Goal: Find specific page/section: Find specific page/section

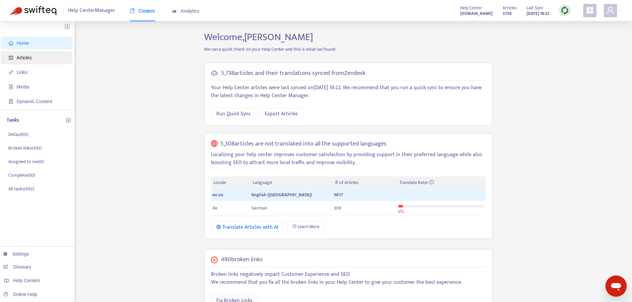
click at [39, 56] on span "Articles" at bounding box center [38, 57] width 58 height 13
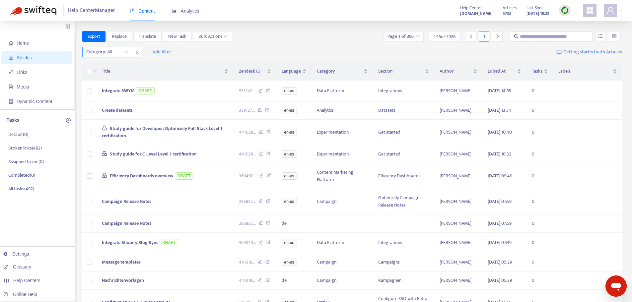
click at [126, 50] on div "Category: All" at bounding box center [107, 52] width 49 height 10
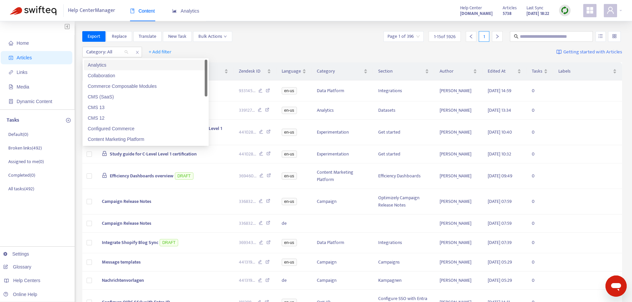
click at [123, 65] on div "Analytics" at bounding box center [145, 64] width 115 height 7
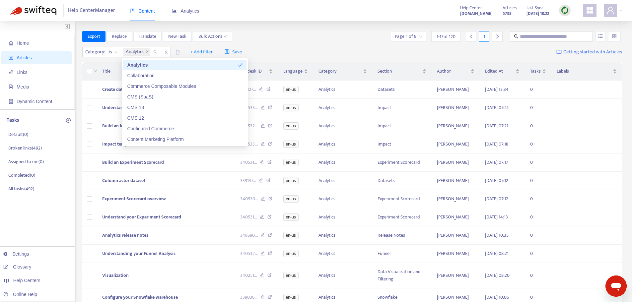
click at [354, 42] on div "Export Replace Translate New Task Bulk Actions Page 1 of 8 1 - 15 of 120 1" at bounding box center [352, 37] width 540 height 13
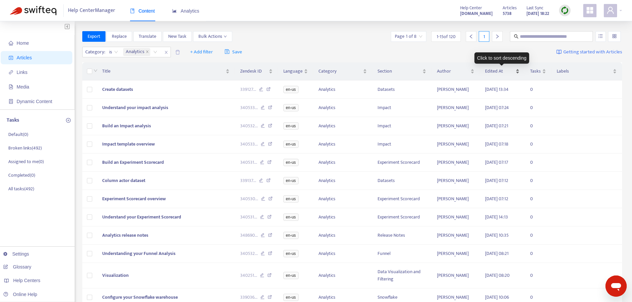
click at [501, 70] on span "Edited At" at bounding box center [499, 71] width 29 height 7
click at [552, 37] on input "text" at bounding box center [552, 36] width 64 height 7
type input "**********"
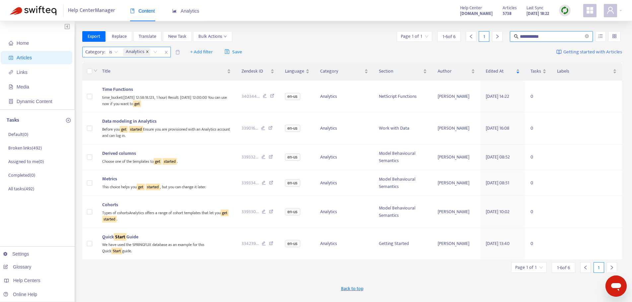
click at [147, 54] on span at bounding box center [147, 52] width 3 height 8
